Goal: Information Seeking & Learning: Check status

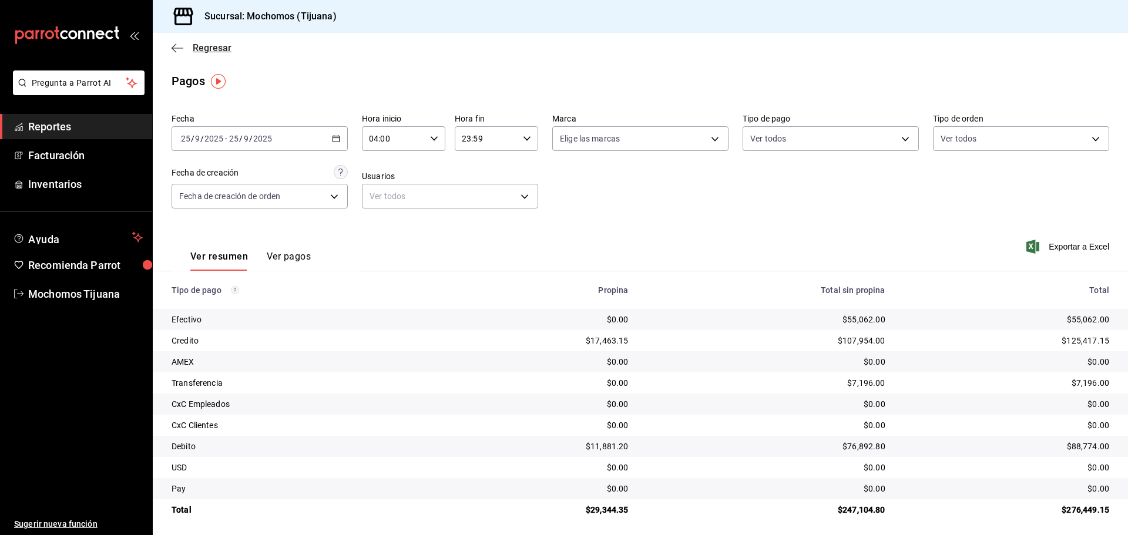
click at [175, 52] on icon "button" at bounding box center [178, 48] width 12 height 11
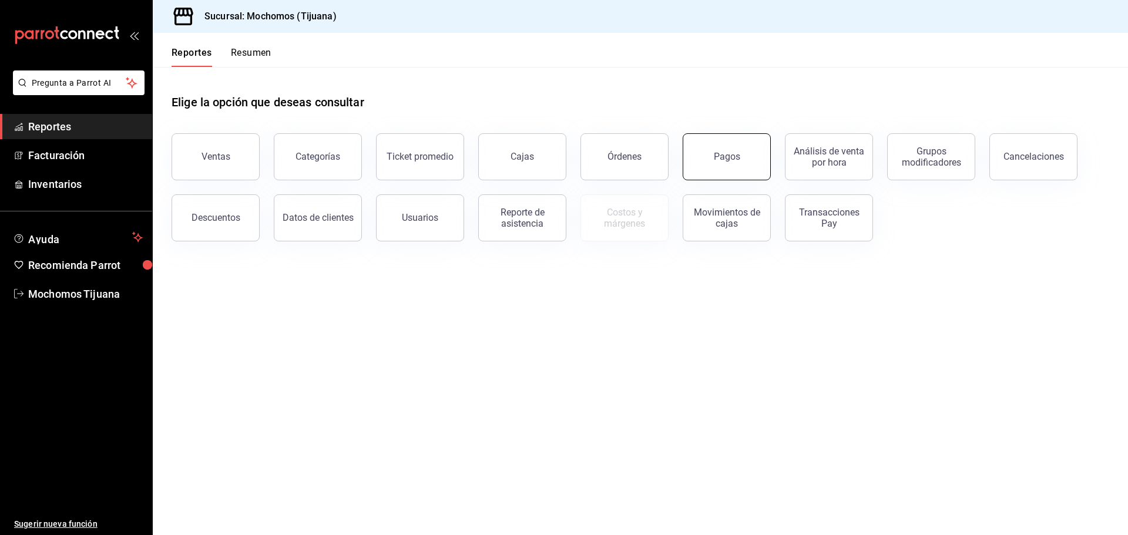
click at [748, 158] on button "Pagos" at bounding box center [727, 156] width 88 height 47
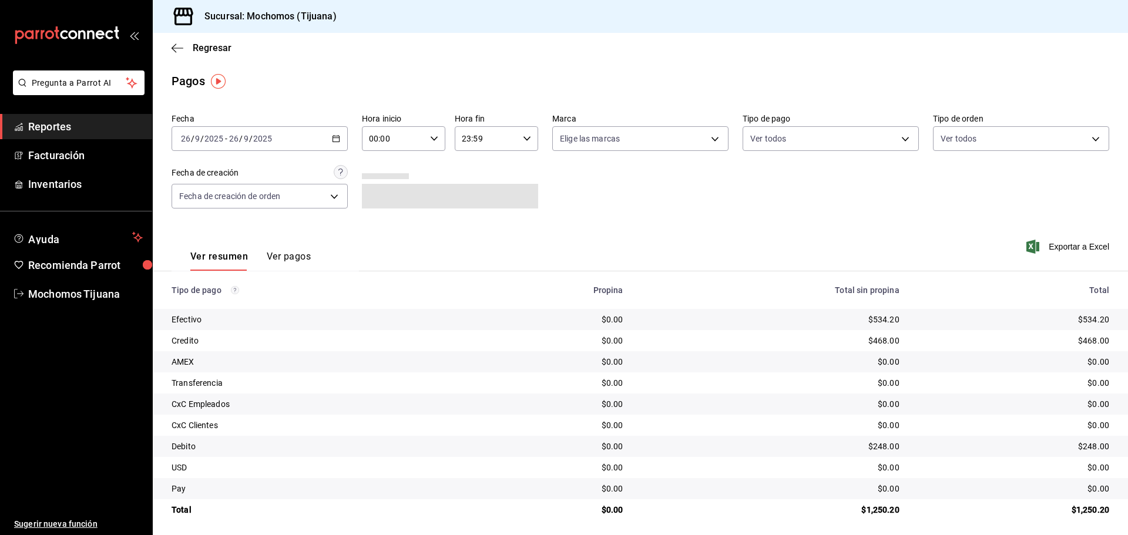
click at [332, 139] on icon "button" at bounding box center [336, 139] width 8 height 8
click at [236, 301] on span "Rango de fechas" at bounding box center [227, 306] width 91 height 12
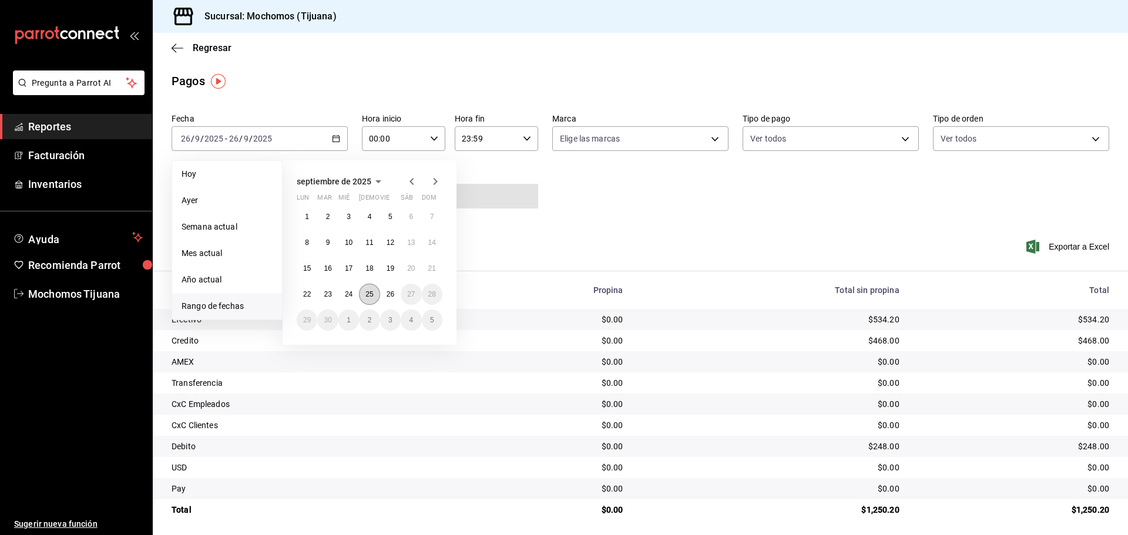
click at [368, 293] on abbr "25" at bounding box center [370, 294] width 8 height 8
click at [394, 293] on abbr "26" at bounding box center [391, 294] width 8 height 8
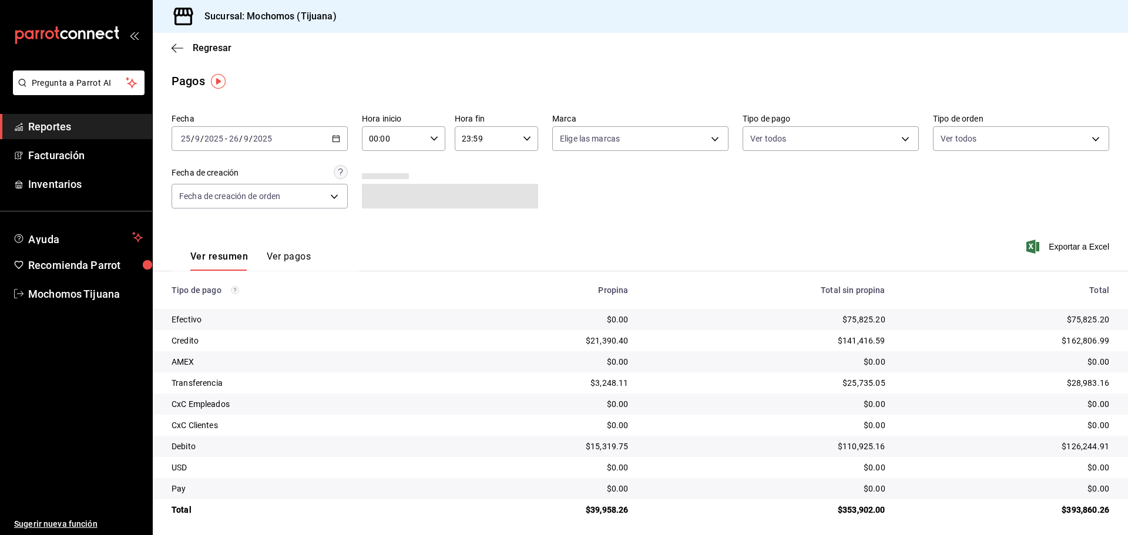
click at [432, 140] on \(Stroke\) "button" at bounding box center [434, 138] width 7 height 4
click at [373, 219] on span "04" at bounding box center [381, 222] width 23 height 9
type input "04:00"
click at [515, 143] on div at bounding box center [564, 267] width 1128 height 535
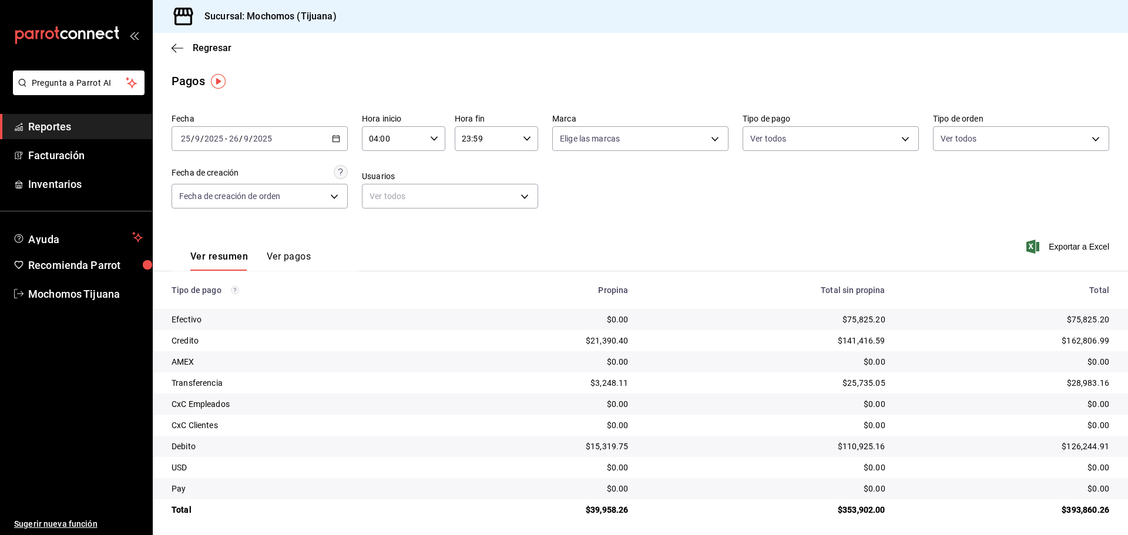
click at [518, 139] on div "23:59 Hora fin" at bounding box center [496, 138] width 83 height 25
click at [524, 135] on icon "button" at bounding box center [527, 139] width 8 height 8
click at [480, 175] on button "04" at bounding box center [472, 169] width 37 height 24
click at [527, 140] on div at bounding box center [564, 267] width 1128 height 535
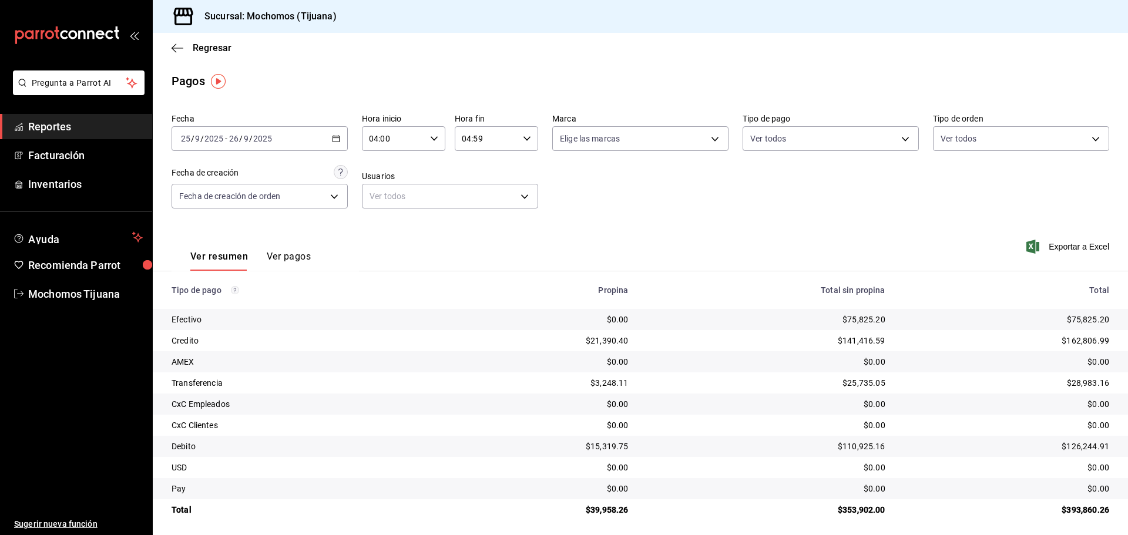
click at [523, 133] on div "04:59 Hora fin" at bounding box center [496, 138] width 83 height 25
click at [522, 178] on button "00" at bounding box center [514, 169] width 37 height 24
type input "04:00"
click at [891, 138] on div at bounding box center [564, 267] width 1128 height 535
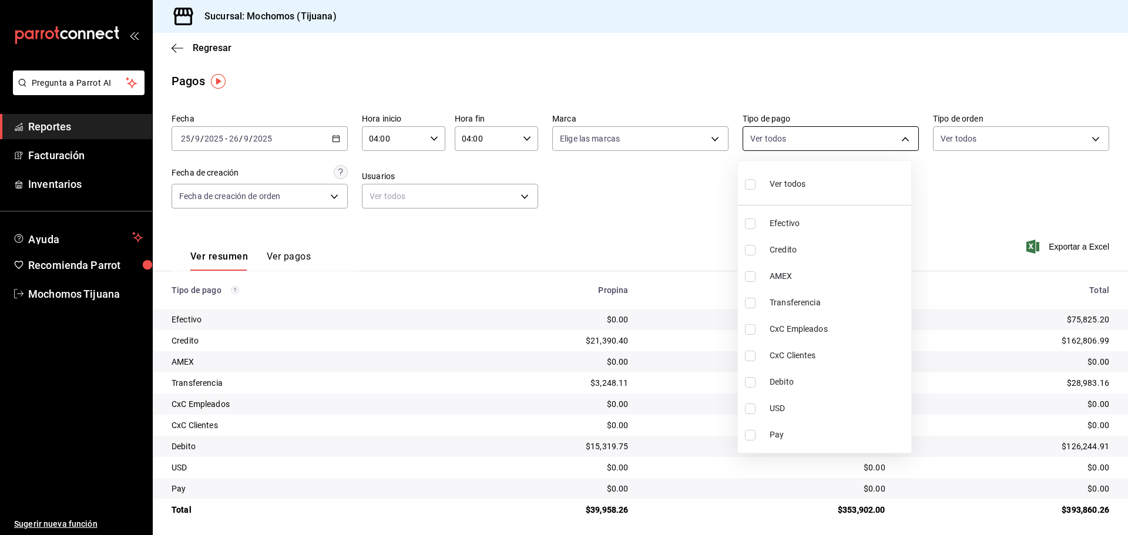
click at [897, 138] on body "Pregunta a Parrot AI Reportes Facturación Inventarios Ayuda Recomienda Parrot M…" at bounding box center [564, 267] width 1128 height 535
click at [775, 303] on span "Transferencia" at bounding box center [838, 303] width 137 height 12
type input "7a54df77-3c84-4ed4-8f6a-32974d1d247a"
checkbox input "true"
click at [699, 253] on div at bounding box center [564, 267] width 1128 height 535
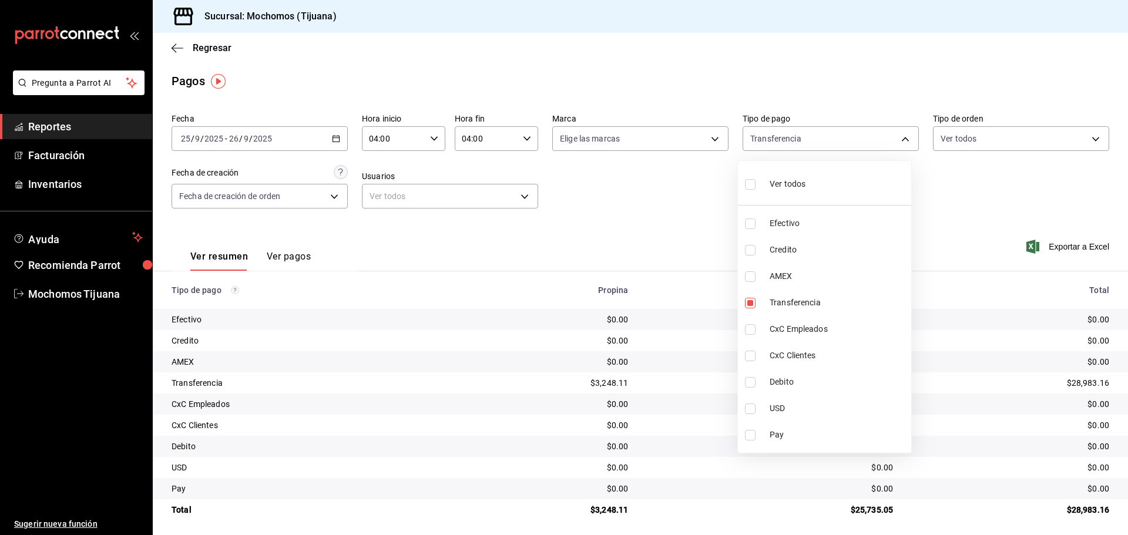
click at [903, 136] on body "Pregunta a Parrot AI Reportes Facturación Inventarios Ayuda Recomienda Parrot M…" at bounding box center [564, 267] width 1128 height 535
click at [752, 182] on input "checkbox" at bounding box center [750, 184] width 11 height 11
checkbox input "true"
type input "e823c082-5bf3-4e6e-b961-f7623faa40a9,a27a072c-b141-4985-9f83-ae60dbe2196b,28e67…"
checkbox input "true"
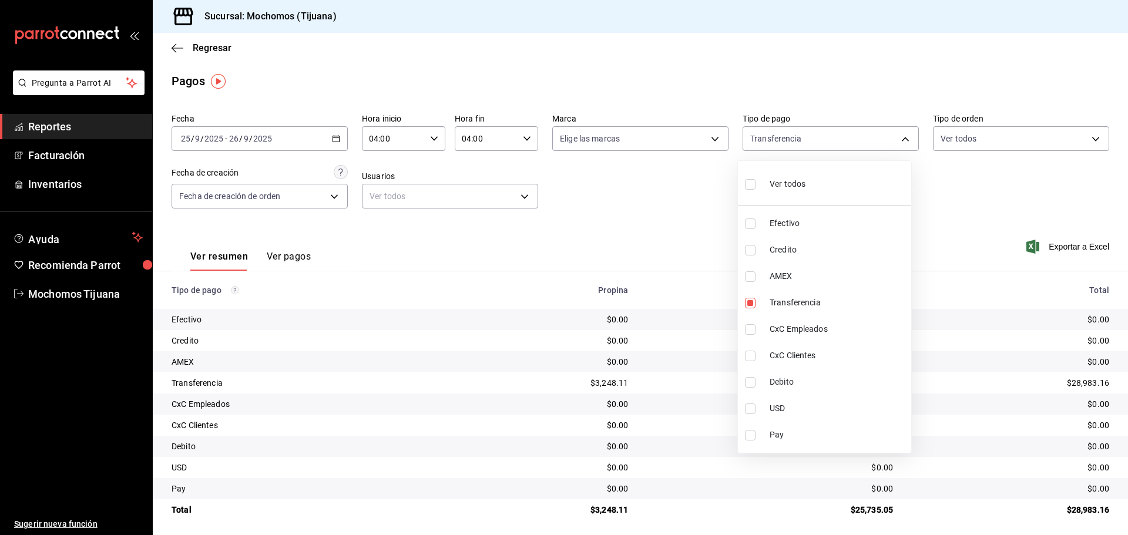
checkbox input "true"
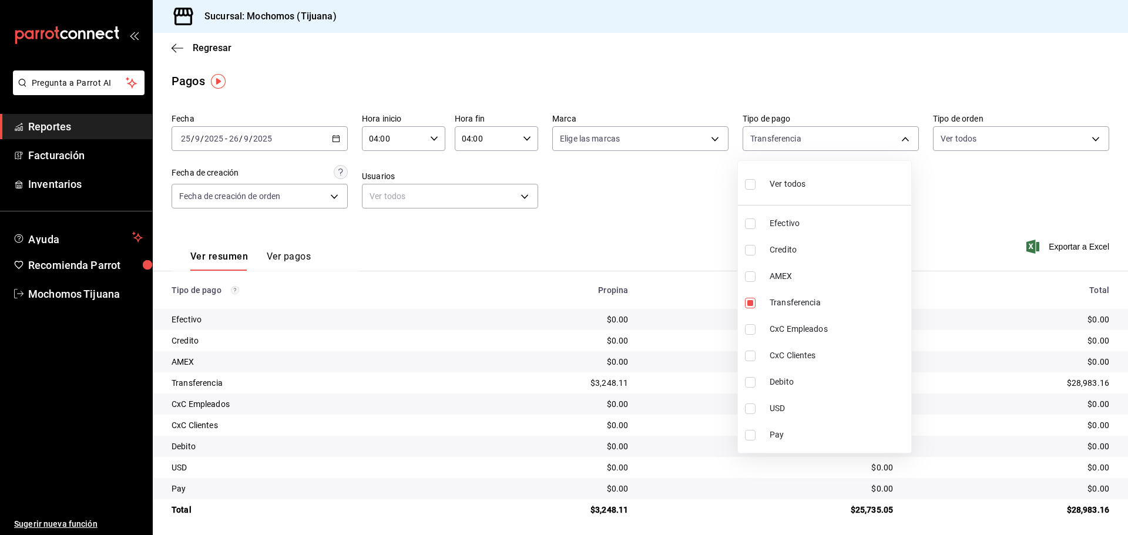
checkbox input "true"
click at [752, 182] on input "checkbox" at bounding box center [755, 184] width 11 height 11
checkbox input "false"
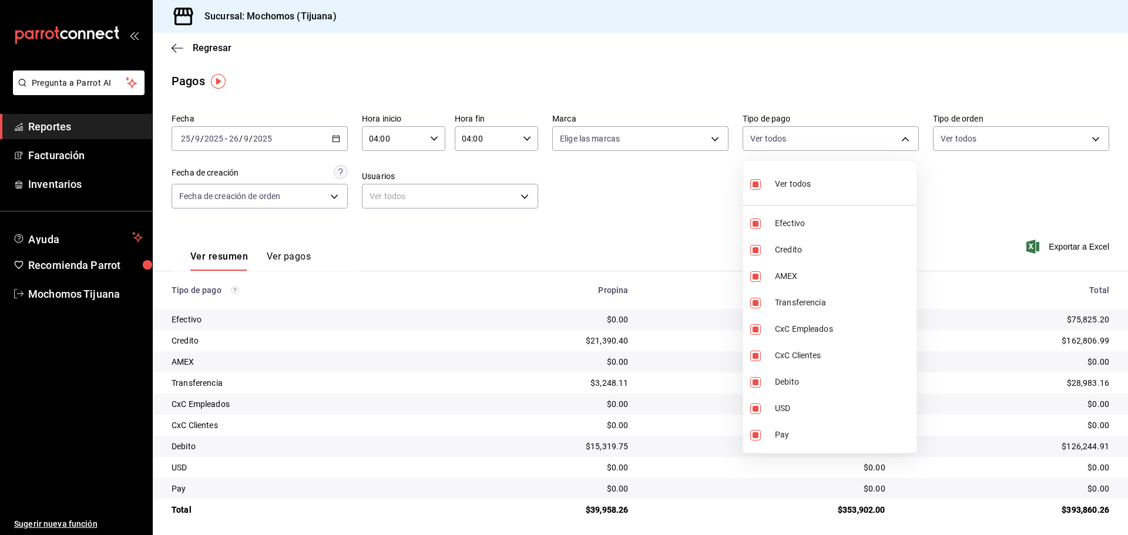
checkbox input "false"
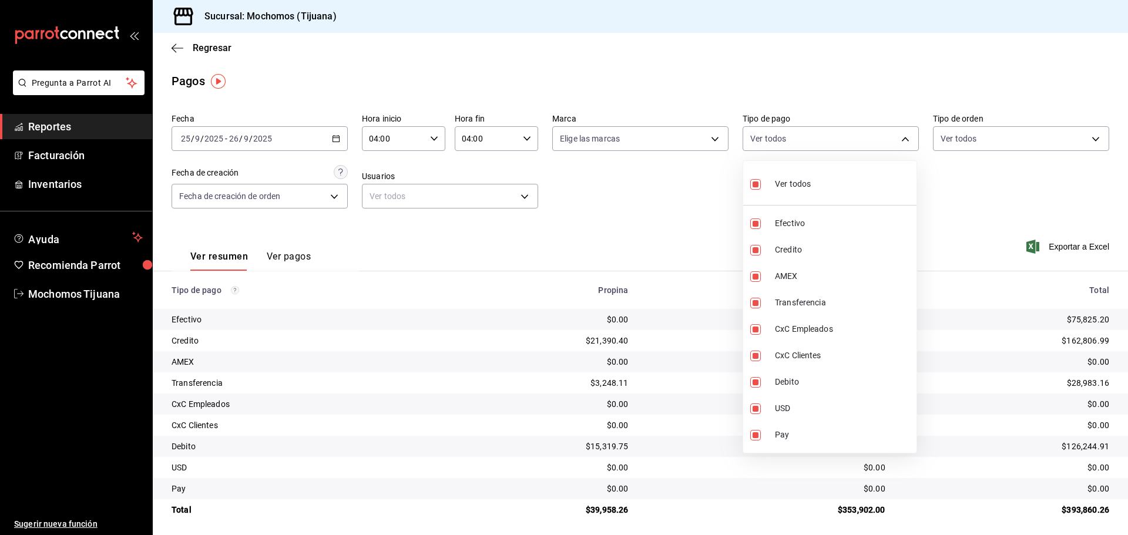
checkbox input "false"
click at [759, 251] on input "checkbox" at bounding box center [755, 250] width 11 height 11
checkbox input "true"
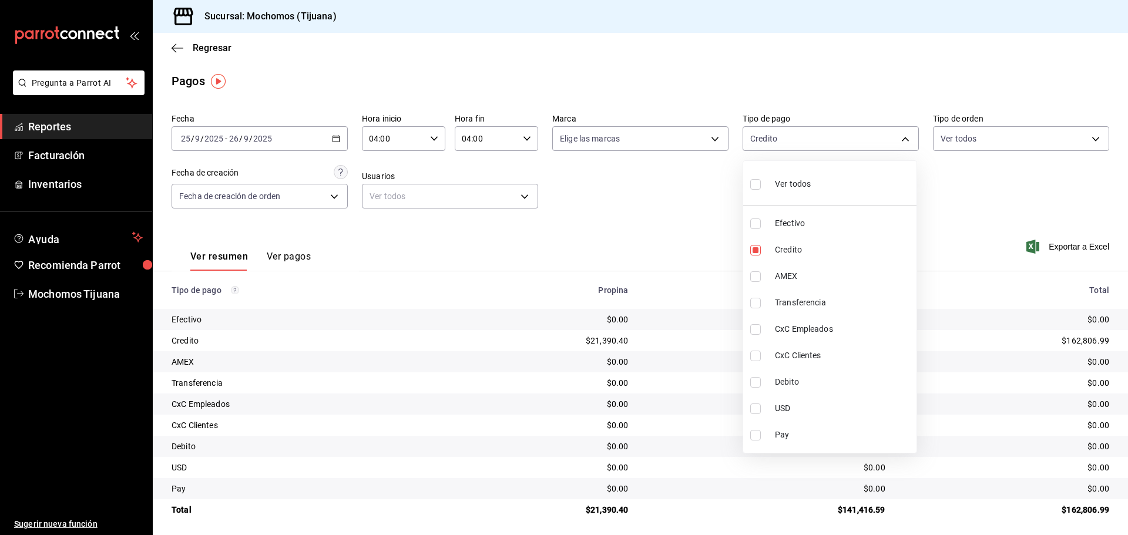
click at [756, 376] on li "Debito" at bounding box center [829, 382] width 173 height 26
type input "a27a072c-b141-4985-9f83-ae60dbe2196b,b7370aa5-450f-4a05-bab4-2784151f97fb"
checkbox input "true"
